Goal: Transaction & Acquisition: Subscribe to service/newsletter

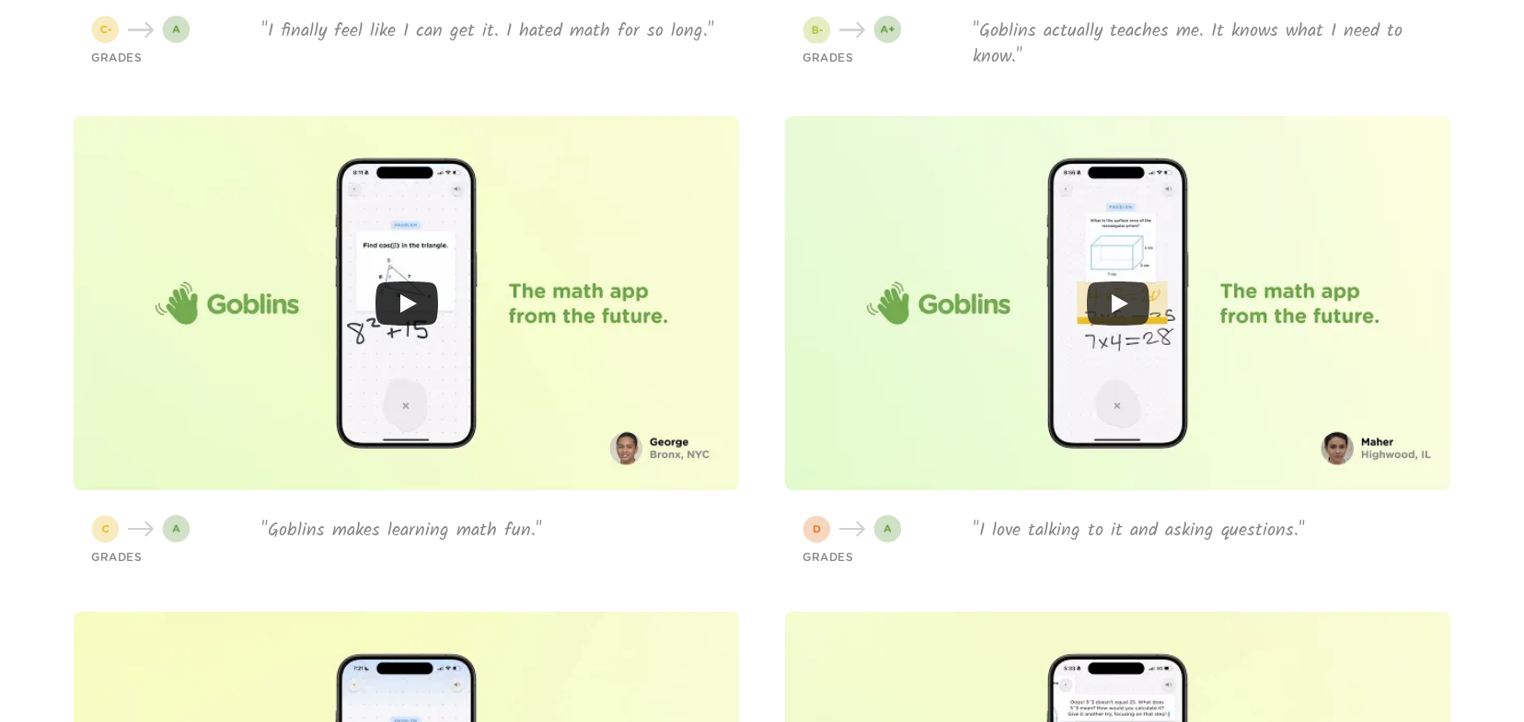
scroll to position [5491, 0]
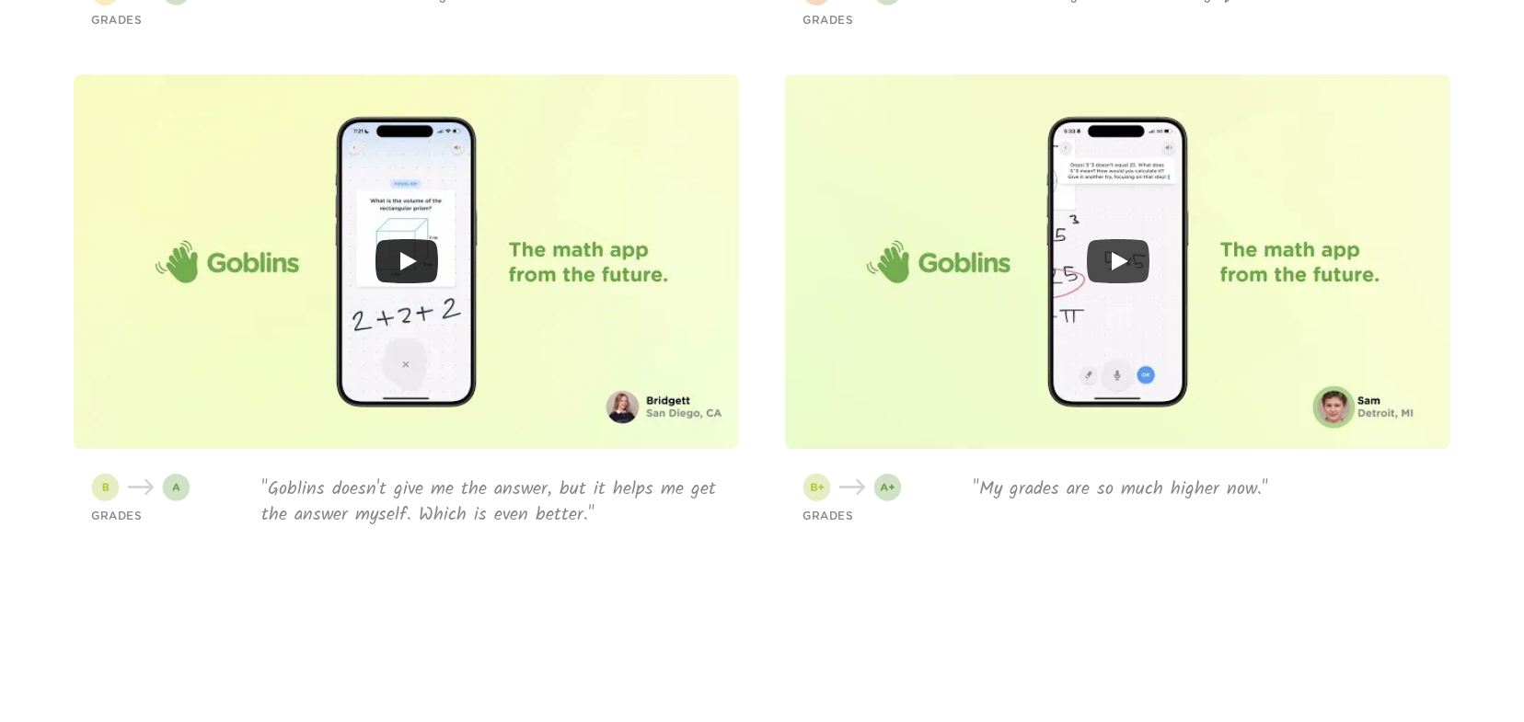
click at [412, 268] on icon "Play" at bounding box center [407, 261] width 63 height 44
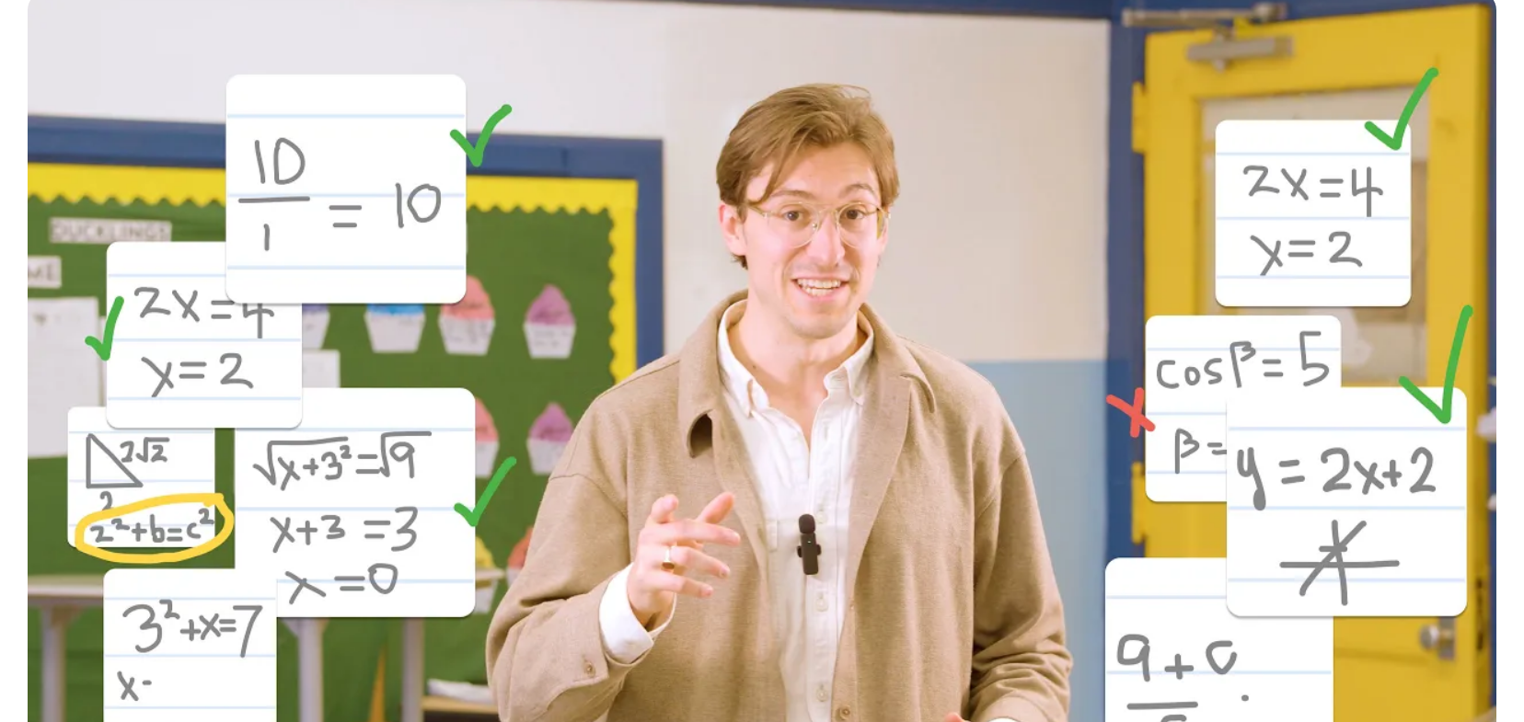
scroll to position [0, 0]
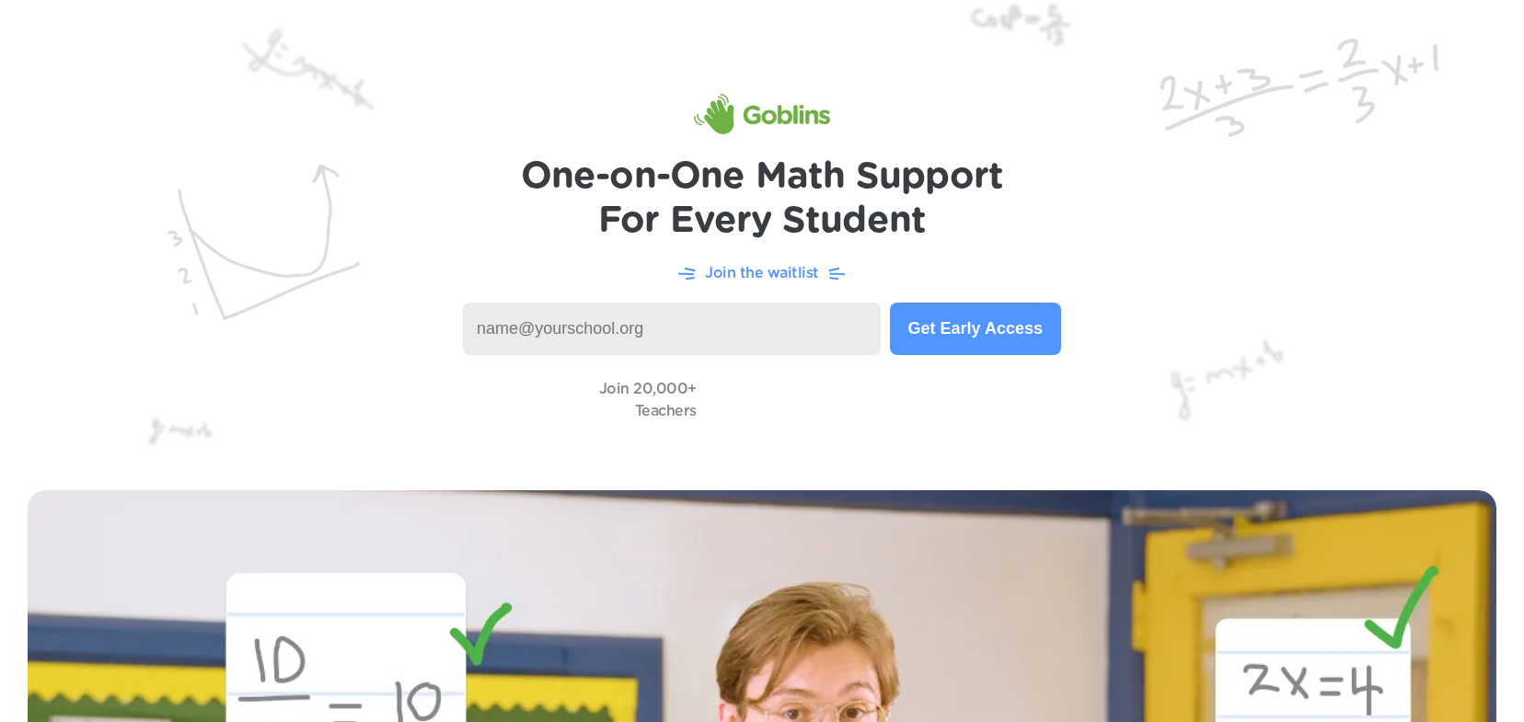
click at [779, 274] on p "Join the waitlist" at bounding box center [762, 273] width 114 height 22
click at [638, 338] on input at bounding box center [672, 329] width 418 height 52
click at [957, 333] on button "Get Early Access" at bounding box center [975, 329] width 171 height 52
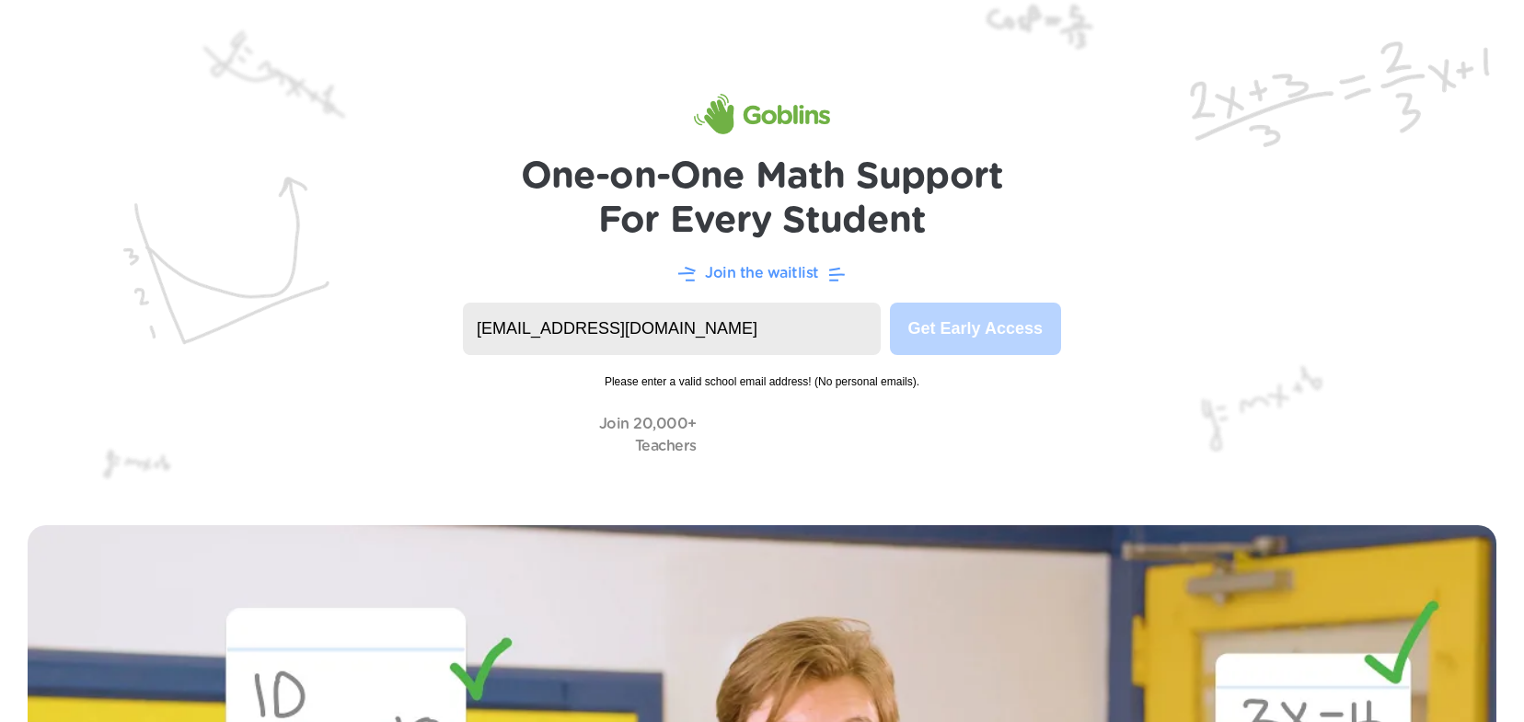
click at [662, 316] on input "[EMAIL_ADDRESS][DOMAIN_NAME]" at bounding box center [672, 329] width 418 height 52
drag, startPoint x: 505, startPoint y: 329, endPoint x: 855, endPoint y: 340, distance: 349.9
click at [855, 340] on input "[EMAIL_ADDRESS][DOMAIN_NAME]" at bounding box center [672, 329] width 418 height 52
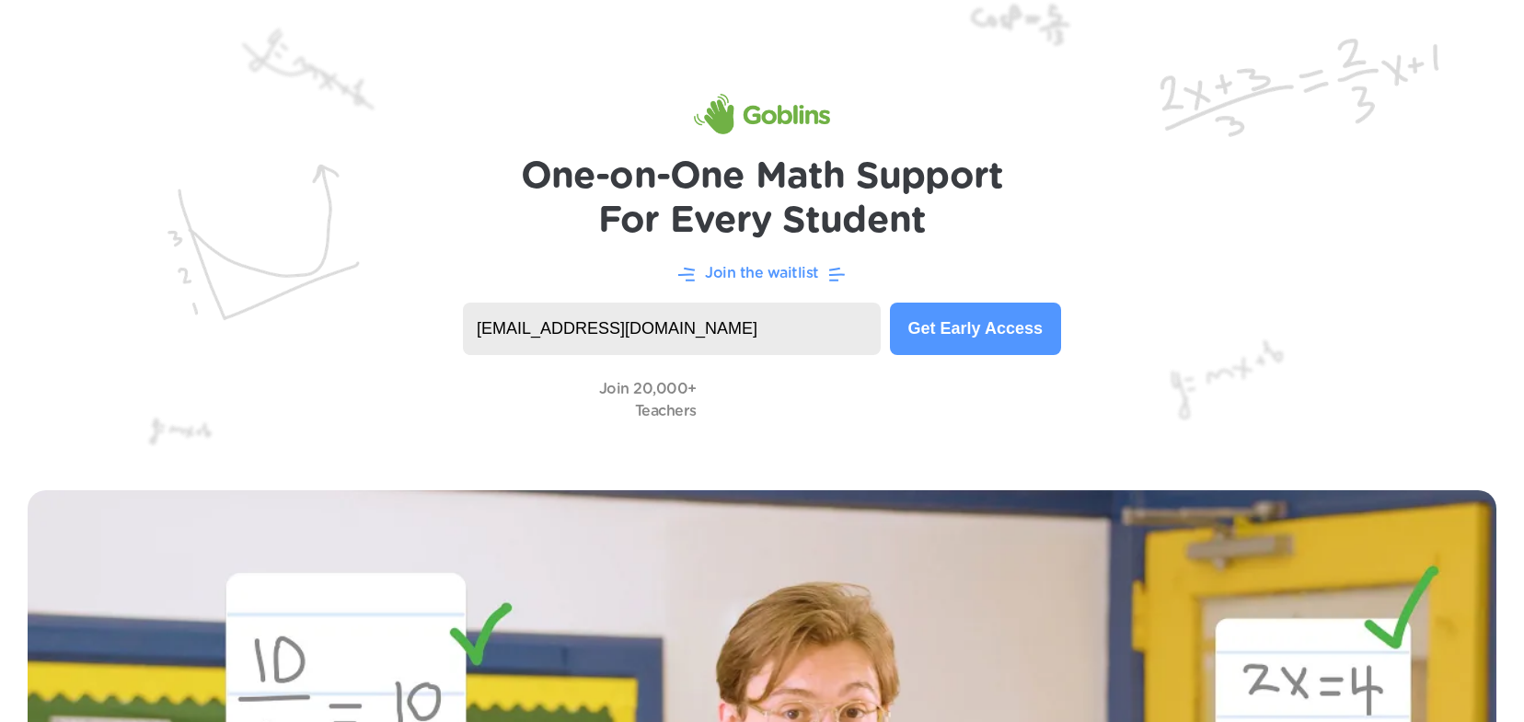
type input "[EMAIL_ADDRESS][DOMAIN_NAME]"
click at [990, 329] on button "Get Early Access" at bounding box center [975, 329] width 171 height 52
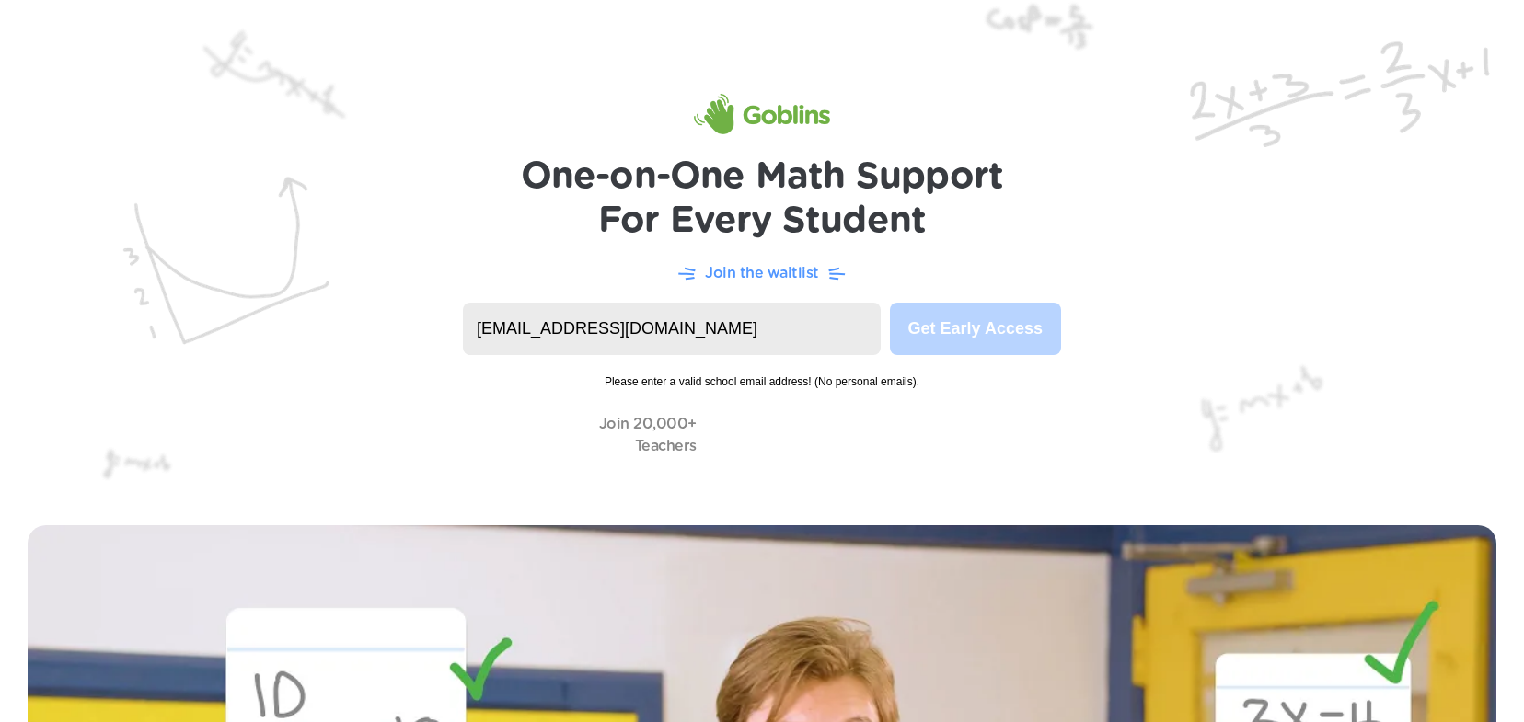
click at [1254, 305] on img at bounding box center [762, 249] width 1524 height 498
click at [812, 376] on span "Please enter a valid school email address! (No personal emails)." at bounding box center [762, 372] width 598 height 35
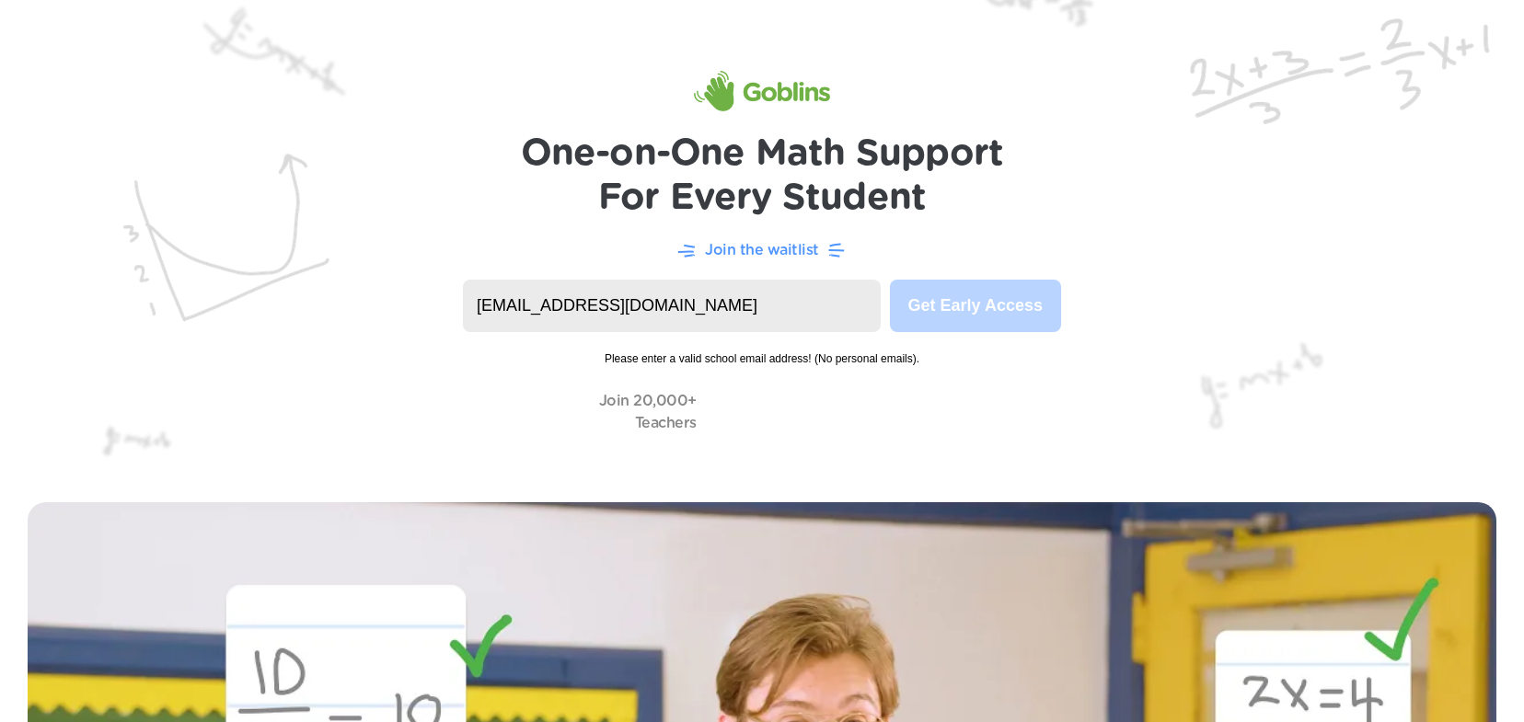
scroll to position [35, 0]
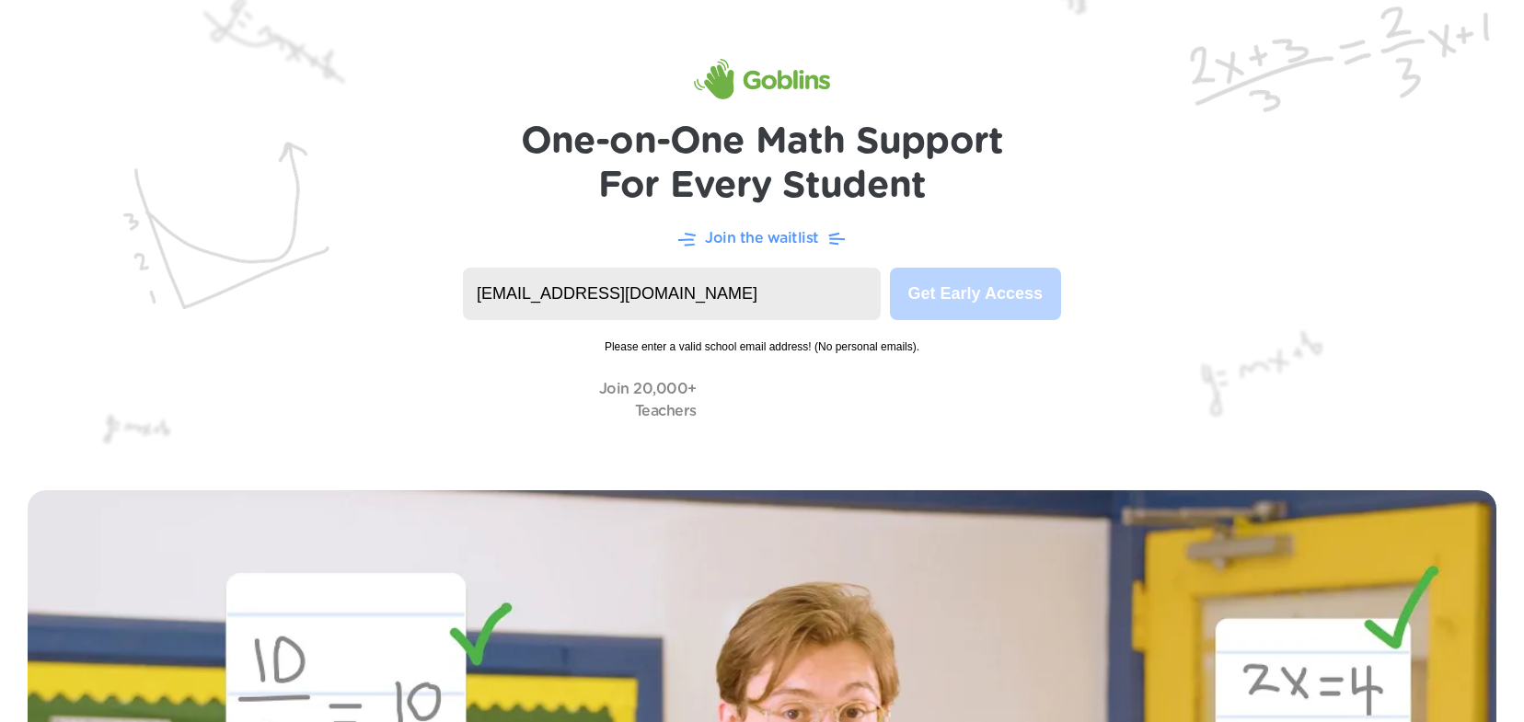
click at [681, 306] on input "[EMAIL_ADDRESS][DOMAIN_NAME]" at bounding box center [672, 294] width 418 height 52
click at [1054, 225] on img at bounding box center [762, 214] width 1524 height 498
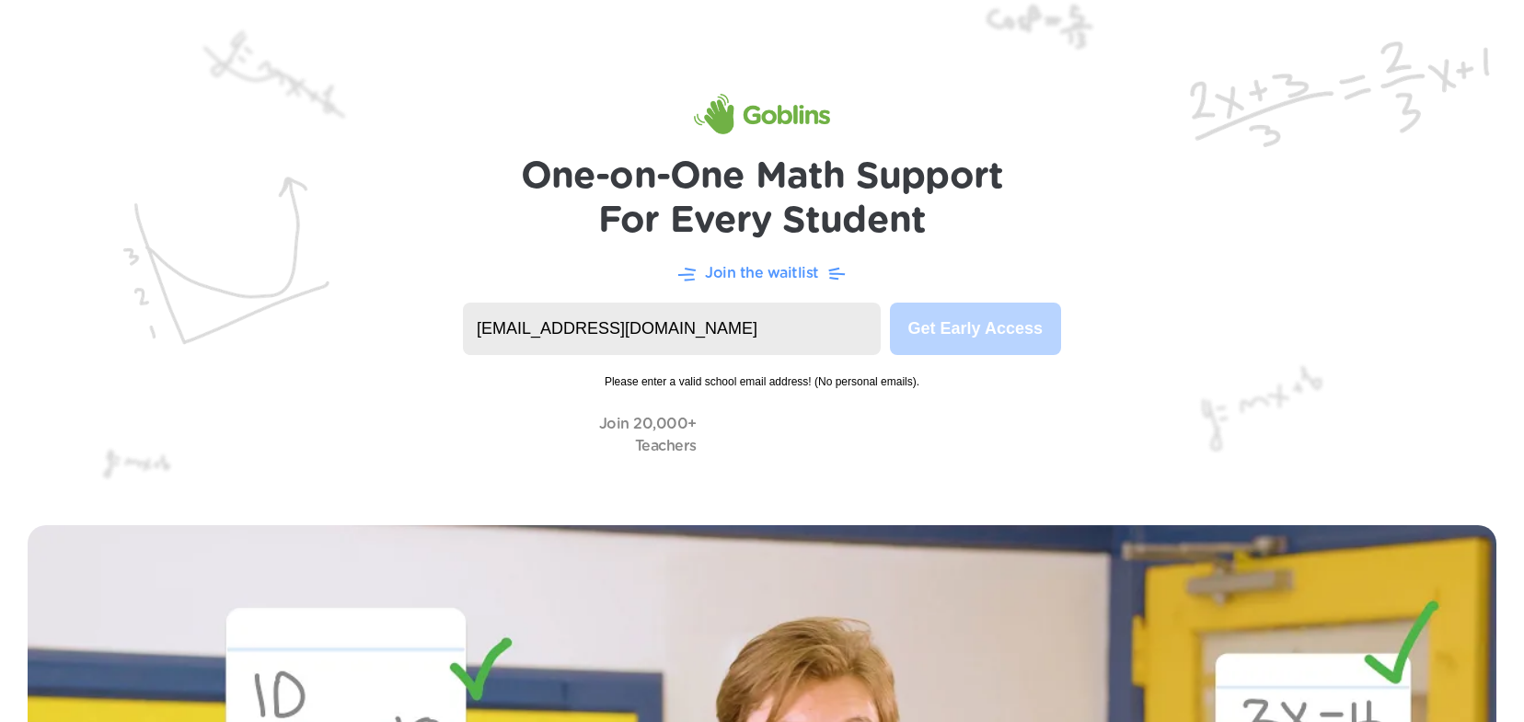
click at [793, 194] on h1 "One-on-One Math Support For Every Student" at bounding box center [762, 199] width 483 height 88
click at [779, 121] on img at bounding box center [762, 114] width 136 height 40
